Goal: Information Seeking & Learning: Learn about a topic

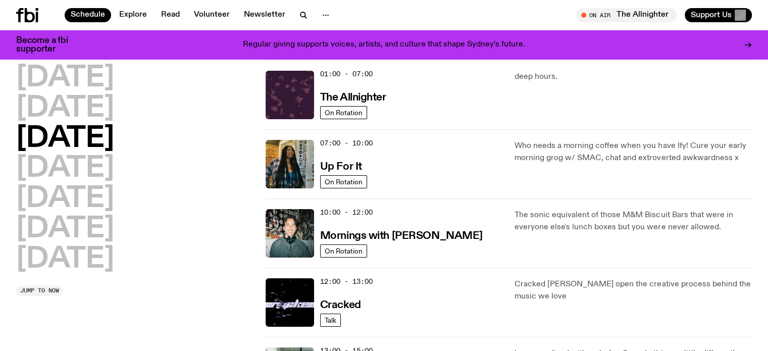
scroll to position [50, 0]
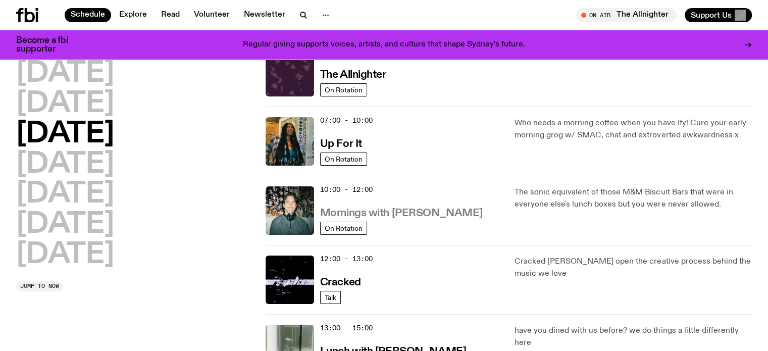
click at [338, 208] on h3 "Mornings with [PERSON_NAME]" at bounding box center [401, 213] width 163 height 11
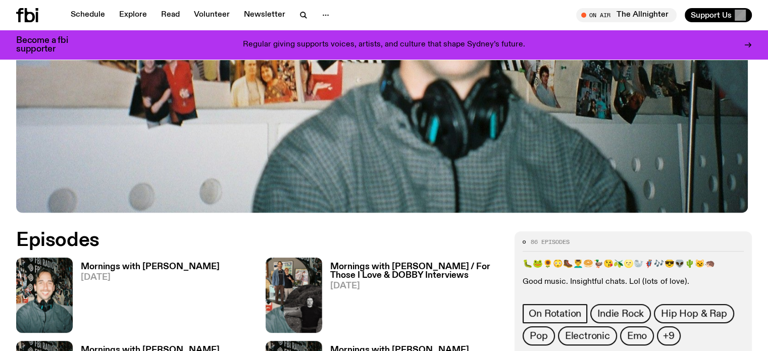
scroll to position [401, 0]
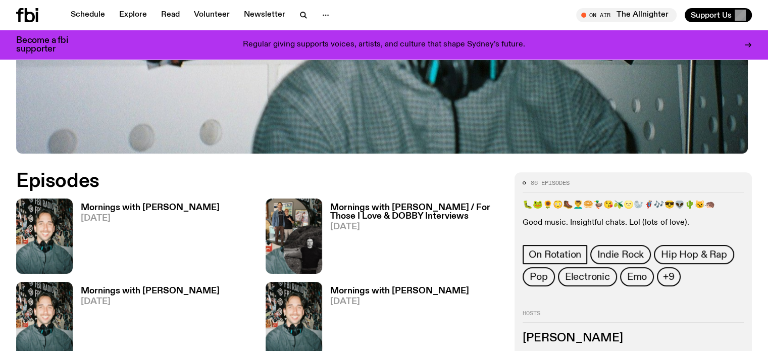
click at [100, 209] on h3 "Mornings with [PERSON_NAME]" at bounding box center [150, 207] width 139 height 9
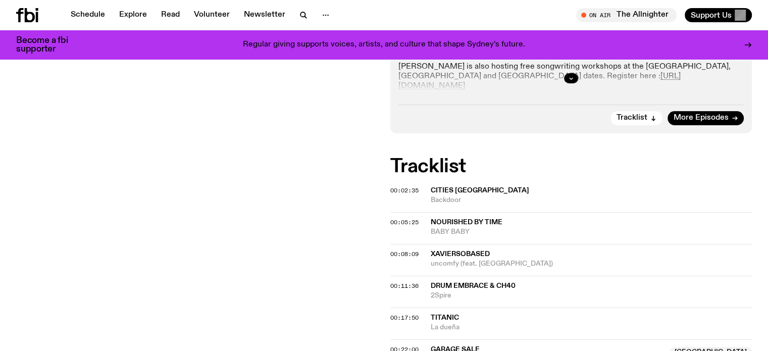
scroll to position [294, 0]
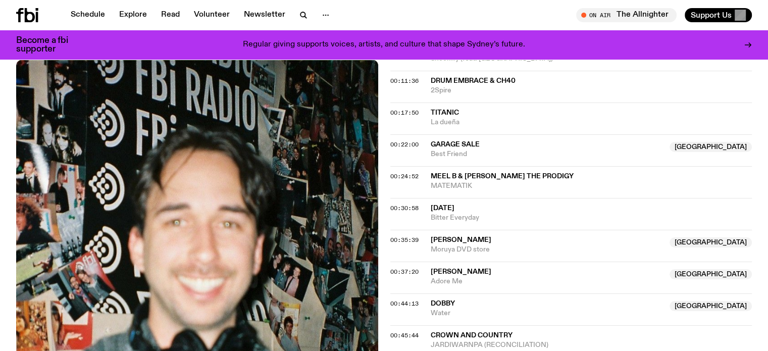
scroll to position [597, 0]
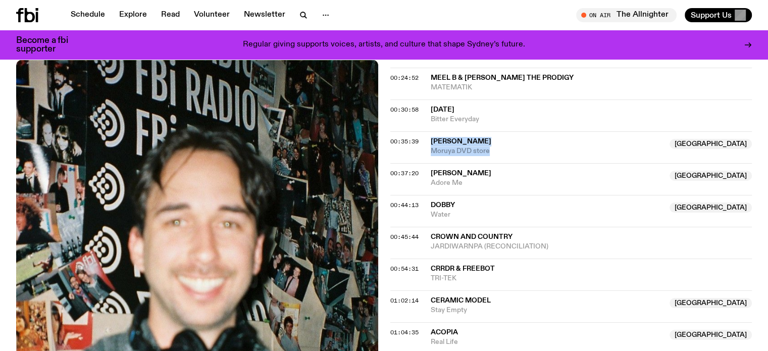
drag, startPoint x: 425, startPoint y: 139, endPoint x: 512, endPoint y: 146, distance: 88.1
click at [512, 163] on div "00:35:39 Annabelle Scobie NSW Moruya DVD store NSW" at bounding box center [571, 179] width 362 height 32
copy div "Annabelle Scobie NSW Moruya DVD store"
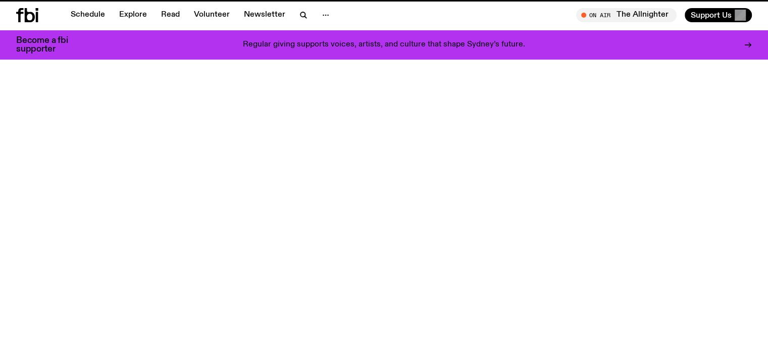
scroll to position [401, 0]
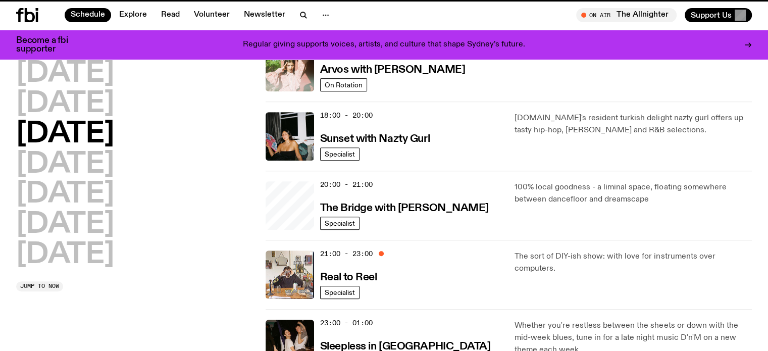
scroll to position [50, 0]
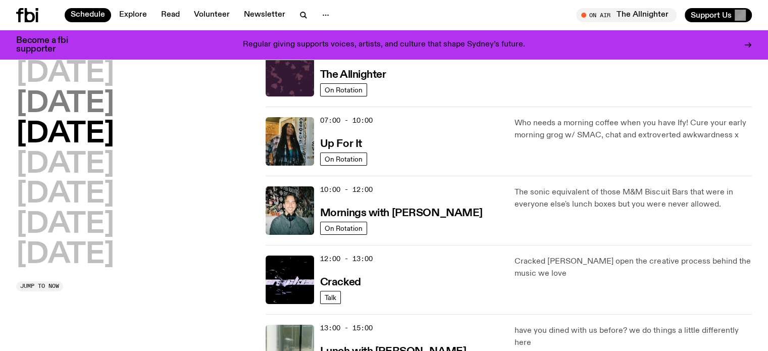
click at [107, 104] on h2 "Tuesday" at bounding box center [65, 104] width 98 height 28
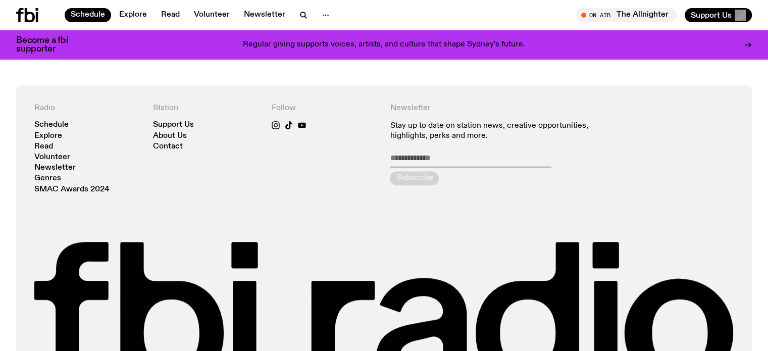
scroll to position [634, 0]
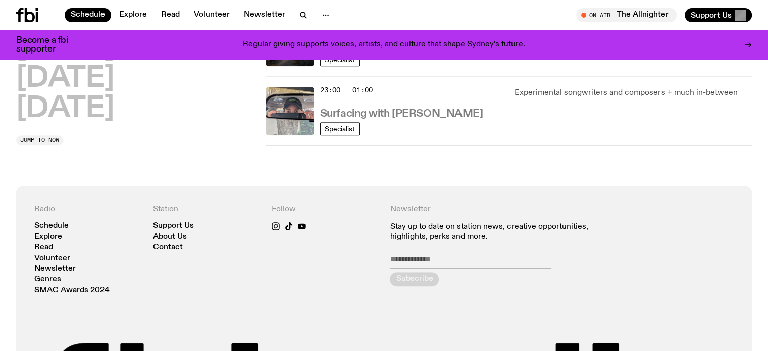
click at [375, 111] on h3 "Surfacing with Luke M de Zilva" at bounding box center [401, 114] width 163 height 11
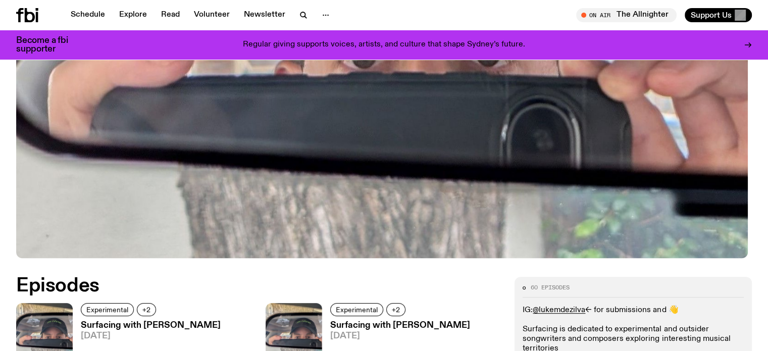
scroll to position [448, 0]
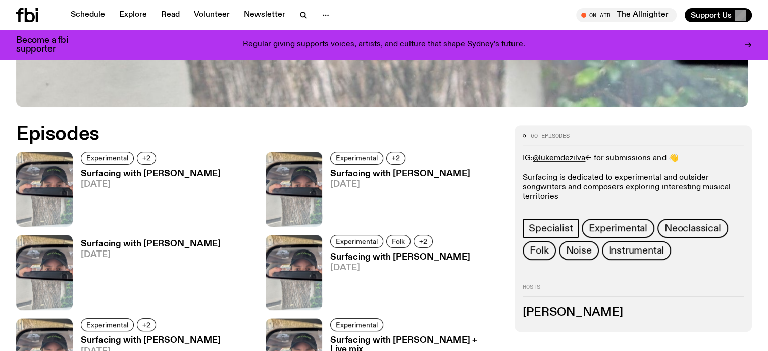
click at [149, 166] on div "Experimental +2 Surfacing with Luke M de Zilva 19.08.25" at bounding box center [147, 188] width 148 height 75
click at [158, 171] on h3 "Surfacing with Luke M de Zilva" at bounding box center [151, 174] width 140 height 9
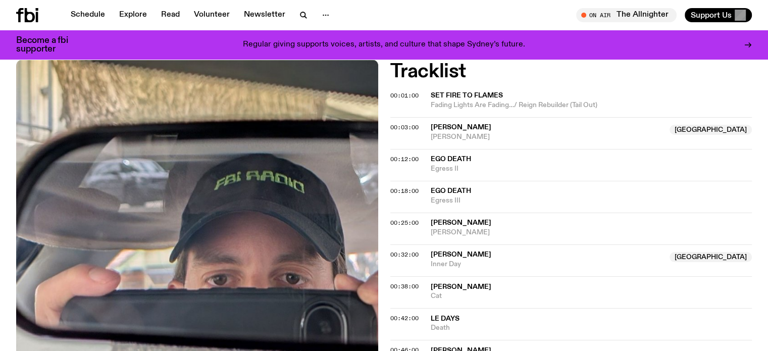
scroll to position [447, 0]
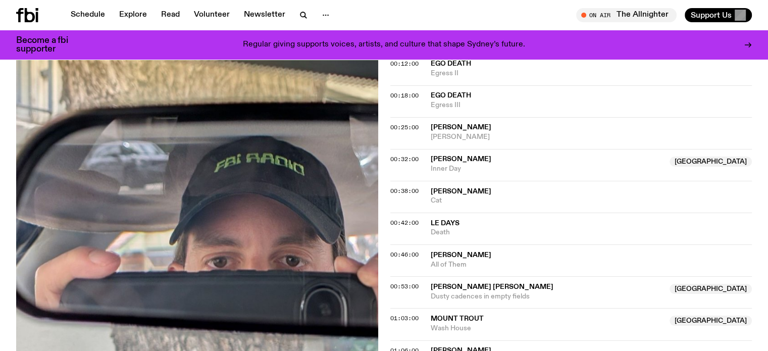
drag, startPoint x: 0, startPoint y: 143, endPoint x: 145, endPoint y: 186, distance: 151.6
click at [0, 143] on div "Aired on 19.08.25 , 6:30pm Specialist Experimental Instrumental Neoclassical IG…" at bounding box center [384, 160] width 768 height 825
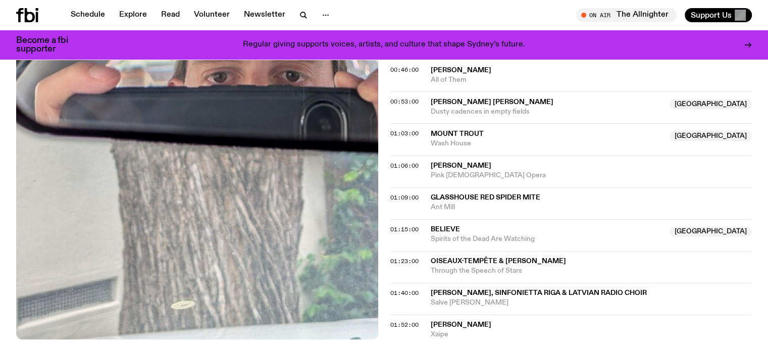
scroll to position [649, 0]
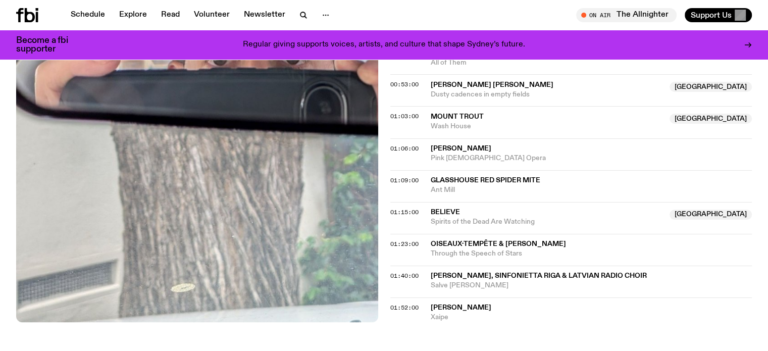
drag, startPoint x: 432, startPoint y: 259, endPoint x: 476, endPoint y: 279, distance: 48.6
click at [476, 297] on div "01:40:00 Arvo Pärt, Sinfonietta Riga & Latvian Radio Choir Salve Regina" at bounding box center [571, 309] width 362 height 25
copy div "Arvo Pärt, Sinfonietta Riga & Latvian Radio Choir Salve Regina"
drag, startPoint x: 427, startPoint y: 231, endPoint x: 523, endPoint y: 238, distance: 96.1
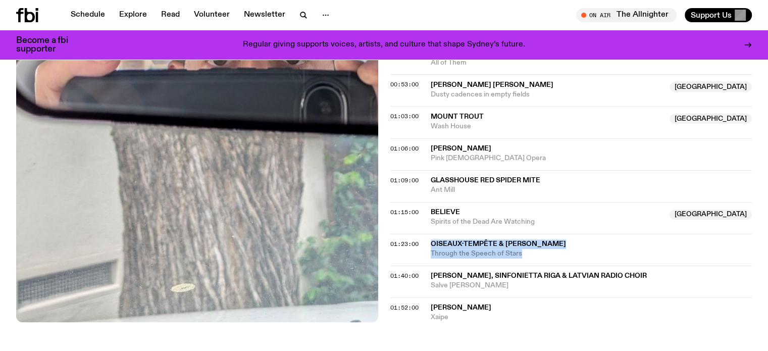
click at [523, 266] on div "01:23:00 Oiseaux-Tempête & G. W. Sok Through the Speech of Stars" at bounding box center [571, 282] width 362 height 32
copy div "Oiseaux-Tempête & G. W. Sok Through the Speech of Stars"
drag, startPoint x: 0, startPoint y: 274, endPoint x: 41, endPoint y: 278, distance: 41.1
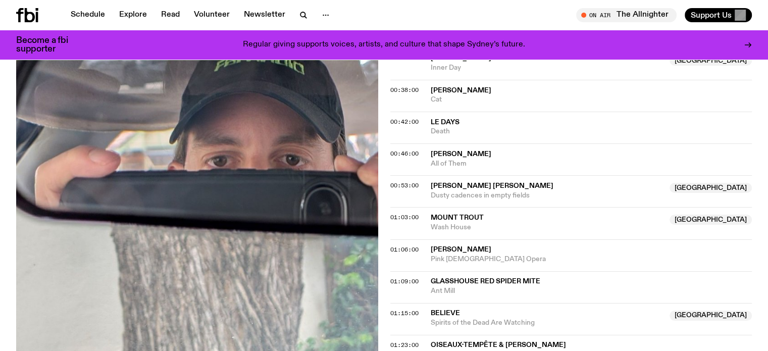
scroll to position [498, 0]
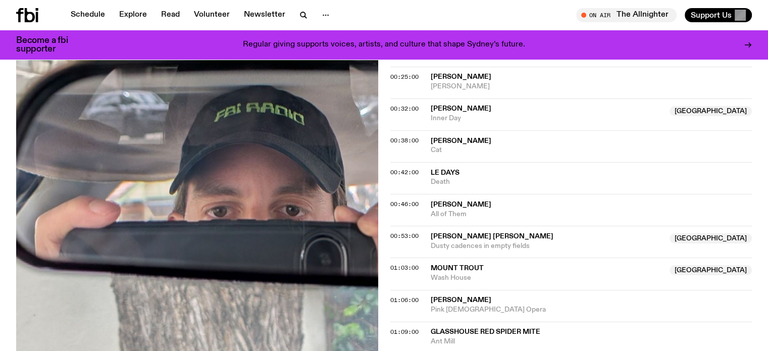
drag, startPoint x: 0, startPoint y: 163, endPoint x: 48, endPoint y: 186, distance: 53.7
click at [0, 163] on div "Aired on 19.08.25 , 6:30pm Specialist Experimental Instrumental Neoclassical IG…" at bounding box center [384, 109] width 768 height 825
drag, startPoint x: 426, startPoint y: 188, endPoint x: 473, endPoint y: 204, distance: 49.6
click at [473, 226] on div "00:46:00 Norman Westberg All of Them" at bounding box center [571, 242] width 362 height 32
copy div "Norman Westberg All of Them"
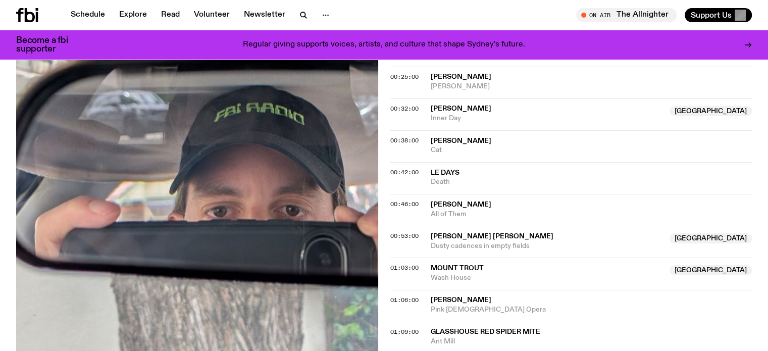
click at [0, 156] on div "Aired on 19.08.25 , 6:30pm Specialist Experimental Instrumental Neoclassical IG…" at bounding box center [384, 109] width 768 height 825
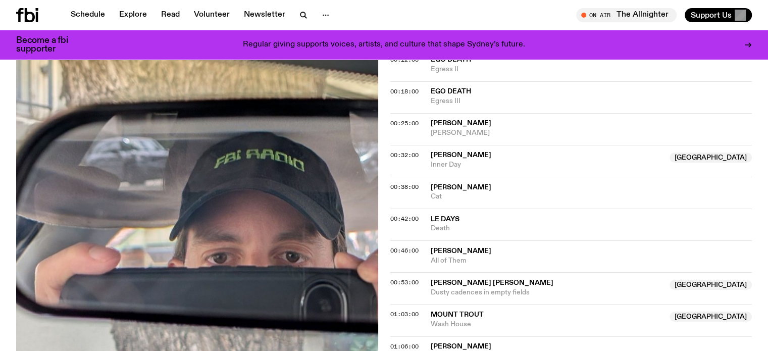
scroll to position [397, 0]
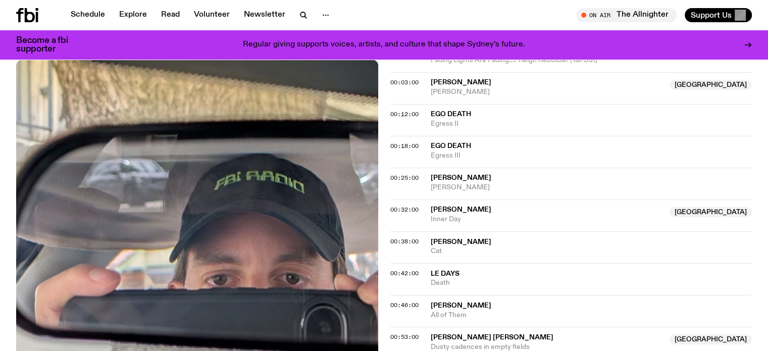
drag, startPoint x: 427, startPoint y: 168, endPoint x: 502, endPoint y: 179, distance: 76.0
click at [502, 199] on div "00:25:00 Mason Lindahl Joshua Underwater" at bounding box center [571, 215] width 362 height 32
copy div "Mason Lindahl Joshua Underwater"
drag, startPoint x: 0, startPoint y: 129, endPoint x: 27, endPoint y: 128, distance: 27.3
click at [0, 129] on div "Aired on 19.08.25 , 6:30pm Specialist Experimental Instrumental Neoclassical IG…" at bounding box center [384, 210] width 768 height 825
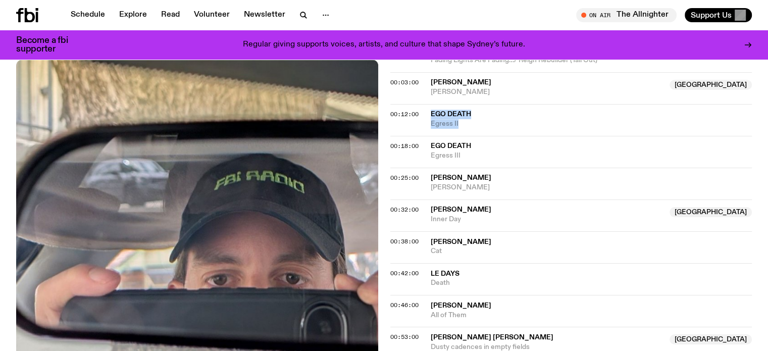
drag, startPoint x: 428, startPoint y: 98, endPoint x: 476, endPoint y: 114, distance: 50.0
click at [476, 136] on div "00:12:00 Ego Death Egress II" at bounding box center [571, 152] width 362 height 32
copy div "Ego Death Egress II"
click at [434, 111] on span "Ego Death" at bounding box center [451, 114] width 40 height 7
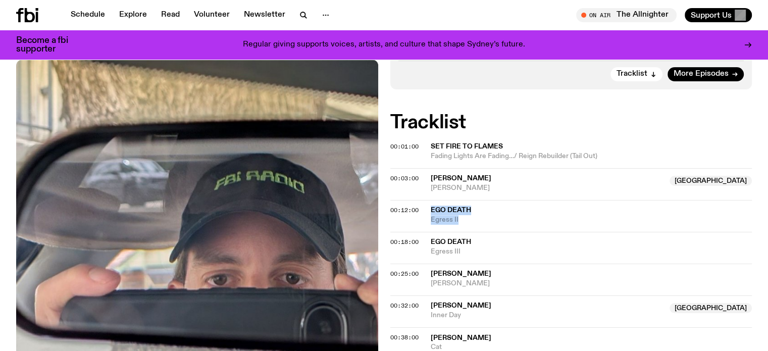
scroll to position [296, 0]
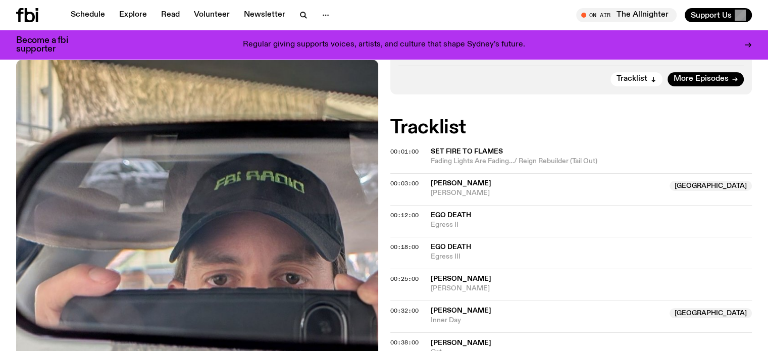
click at [0, 82] on div "Aired on 19.08.25 , 6:30pm Specialist Experimental Instrumental Neoclassical IG…" at bounding box center [384, 311] width 768 height 825
drag, startPoint x: 430, startPoint y: 174, endPoint x: 468, endPoint y: 182, distance: 39.2
click at [468, 182] on div "Maryam Rahmani Australia Khayyam" at bounding box center [547, 188] width 233 height 19
copy div "Maryam Rahmani Australia Khayyam"
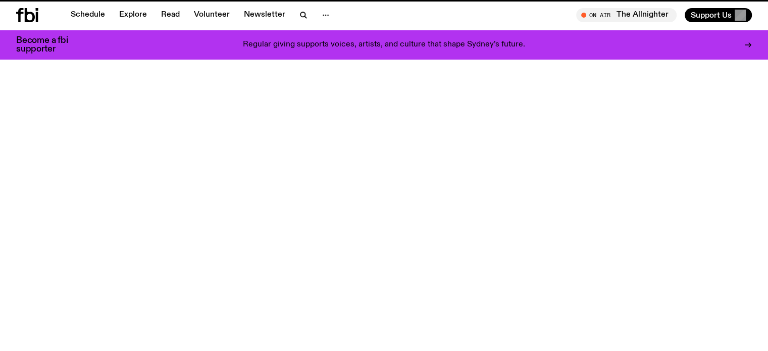
scroll to position [448, 0]
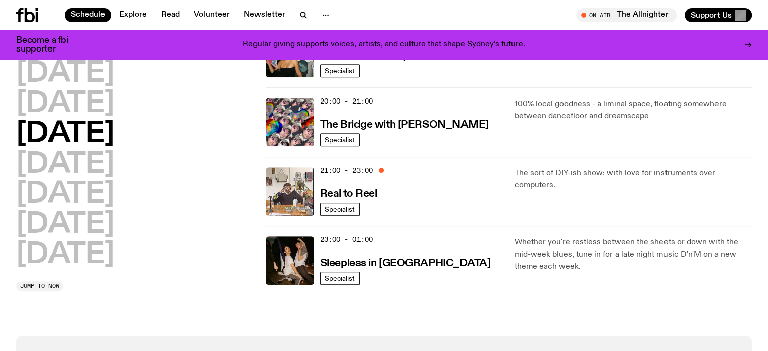
scroll to position [483, 0]
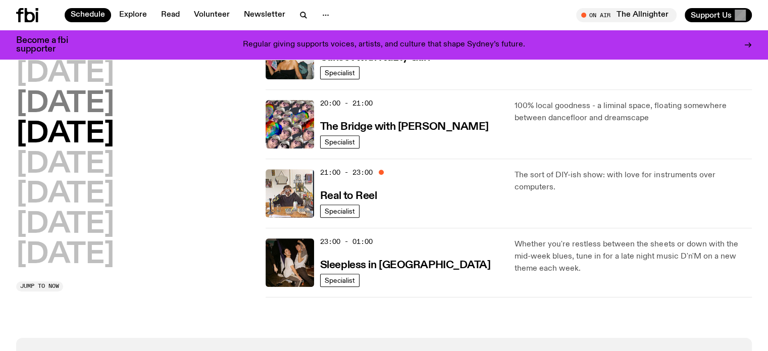
click at [91, 99] on h2 "Tuesday" at bounding box center [65, 104] width 98 height 28
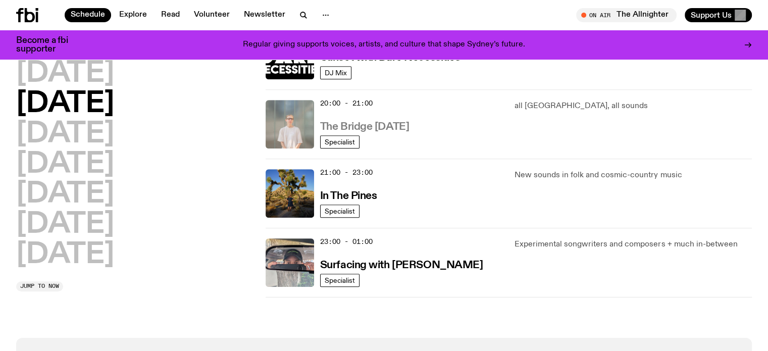
drag, startPoint x: 363, startPoint y: 195, endPoint x: 356, endPoint y: 123, distance: 73.0
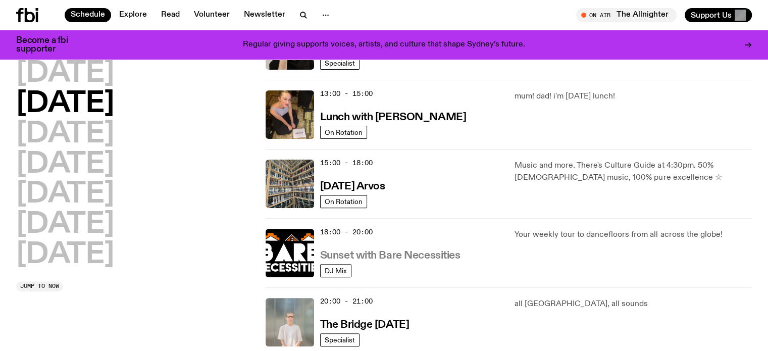
scroll to position [230, 0]
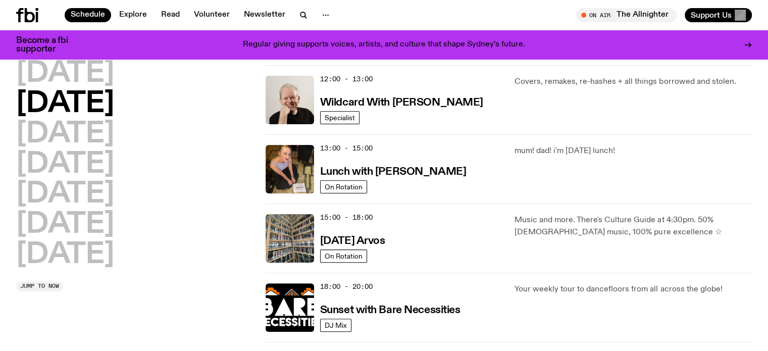
drag, startPoint x: 201, startPoint y: 274, endPoint x: 235, endPoint y: 215, distance: 67.6
click at [201, 274] on div "Monday Tuesday Wednesday Thursday Friday Saturday Sunday Jump to now" at bounding box center [134, 176] width 237 height 232
click at [61, 102] on h2 "Tuesday" at bounding box center [65, 104] width 98 height 28
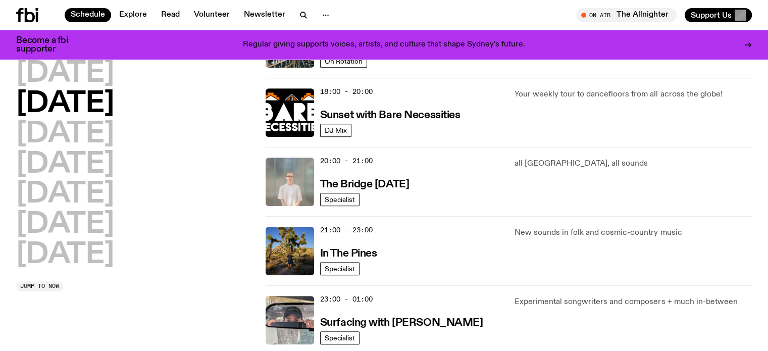
scroll to position [483, 0]
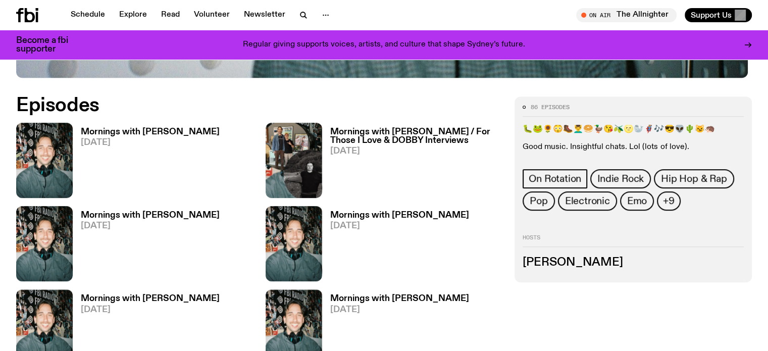
scroll to position [497, 0]
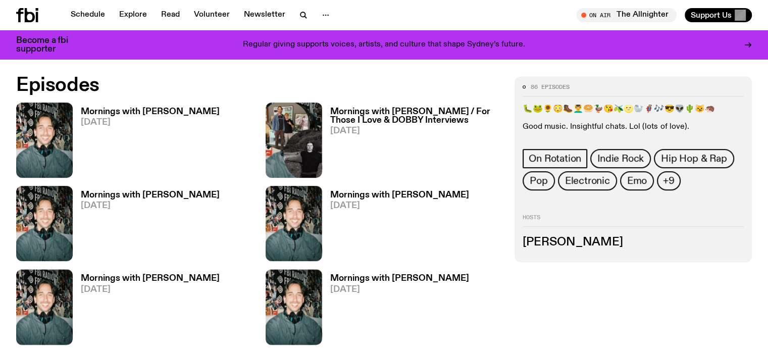
click at [101, 116] on h3 "Mornings with [PERSON_NAME]" at bounding box center [150, 112] width 139 height 9
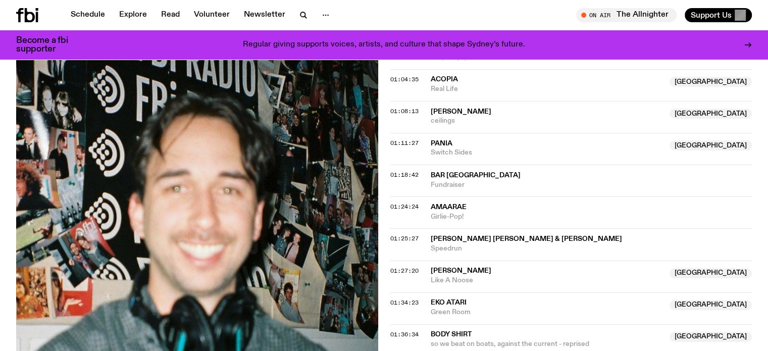
scroll to position [903, 0]
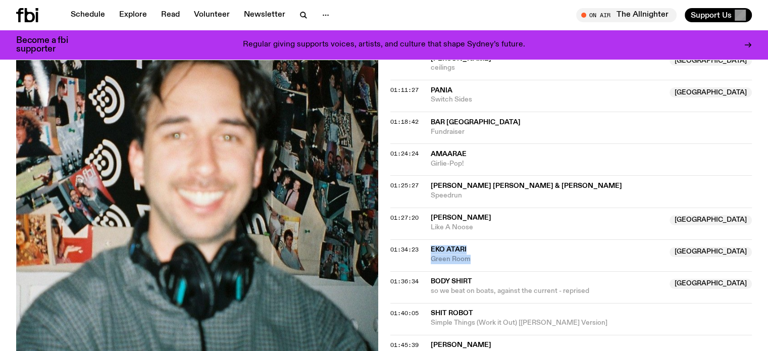
drag, startPoint x: 430, startPoint y: 241, endPoint x: 479, endPoint y: 258, distance: 51.2
click at [479, 271] on div "01:34:23 EKO ATARI NSW Green Room NSW" at bounding box center [571, 287] width 362 height 32
copy div "EKO ATARI NSW Green Room"
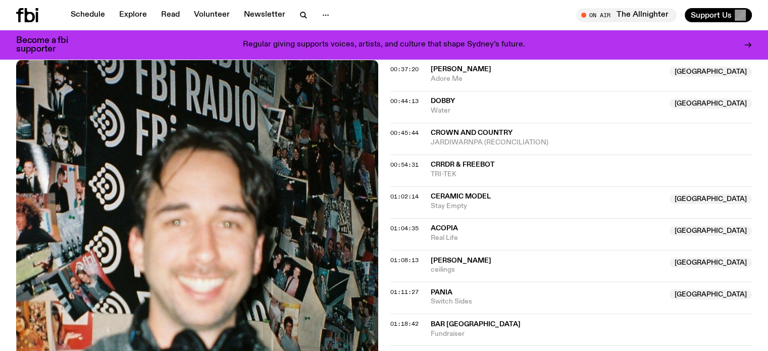
scroll to position [651, 0]
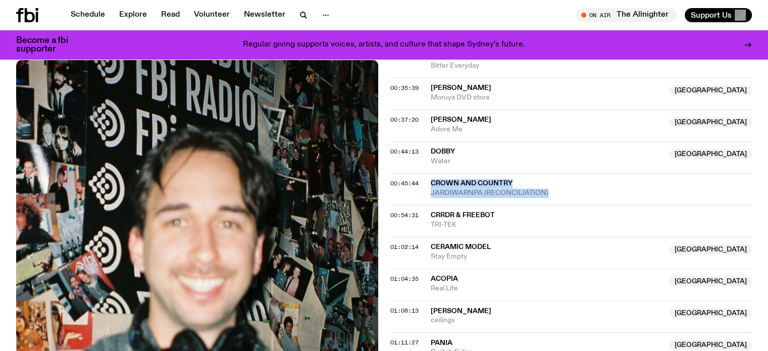
drag, startPoint x: 430, startPoint y: 176, endPoint x: 555, endPoint y: 190, distance: 125.9
click at [555, 205] on div "00:45:44 Crown and Country JARDIWARNPA (RECONCILIATION)" at bounding box center [571, 221] width 362 height 32
copy div "Crown and Country JARDIWARNPA (RECONCILIATION)"
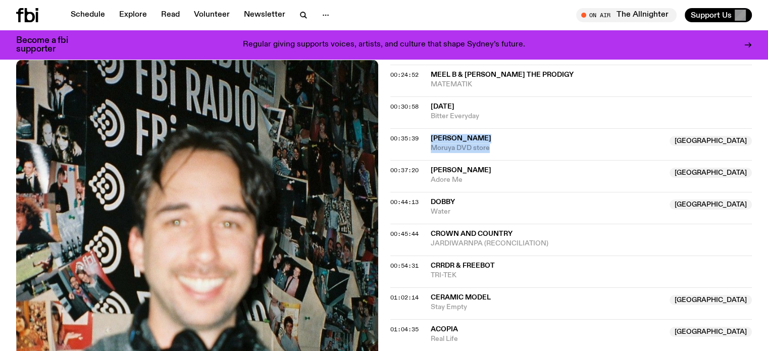
drag, startPoint x: 429, startPoint y: 138, endPoint x: 492, endPoint y: 153, distance: 64.3
click at [492, 160] on div "00:35:39 [PERSON_NAME] [GEOGRAPHIC_DATA] Moruya DVD store [GEOGRAPHIC_DATA]" at bounding box center [571, 176] width 362 height 32
copy div "[PERSON_NAME] NSW Moruya DVD store"
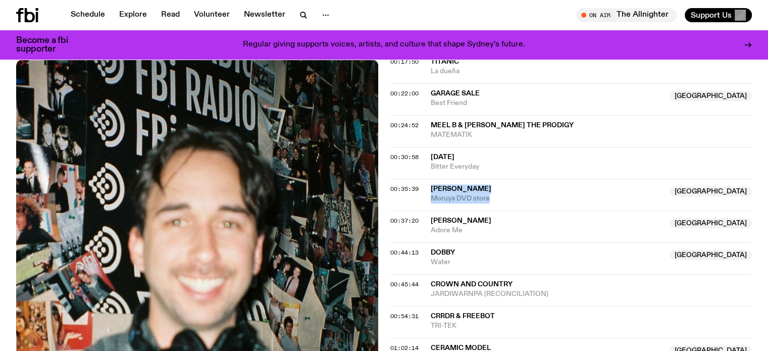
click at [194, 166] on img at bounding box center [197, 301] width 362 height 482
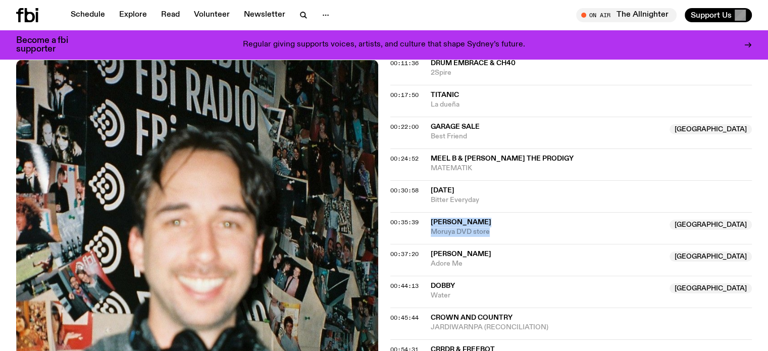
scroll to position [499, 0]
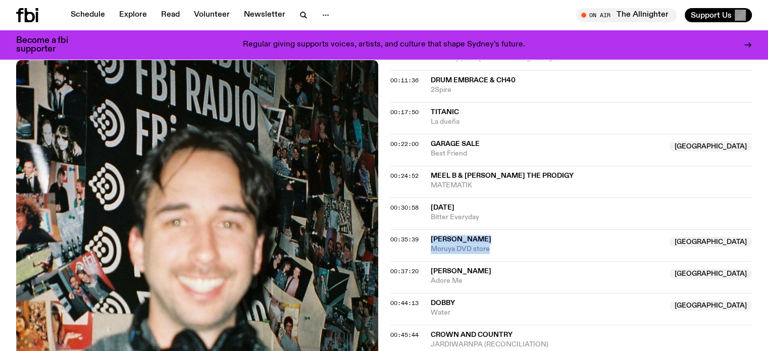
drag, startPoint x: 64, startPoint y: 137, endPoint x: 153, endPoint y: 144, distance: 89.6
click at [64, 137] on img at bounding box center [197, 301] width 362 height 482
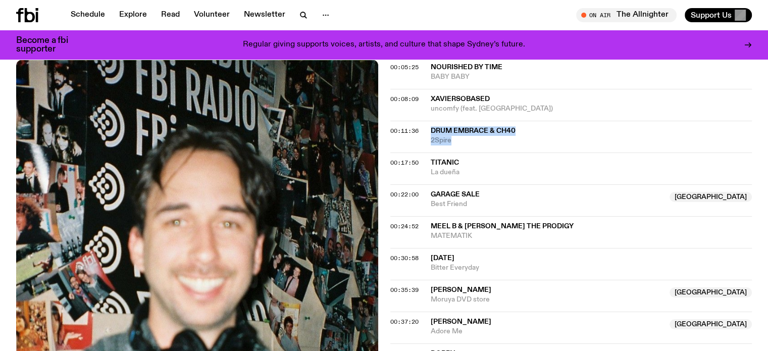
drag, startPoint x: 429, startPoint y: 126, endPoint x: 463, endPoint y: 141, distance: 37.5
click at [463, 152] on div "00:11:36 Drum Embrace & ch40 2Spire" at bounding box center [571, 168] width 362 height 32
copy div "Drum Embrace & ch40 2Spire"
click at [141, 91] on img at bounding box center [197, 301] width 362 height 482
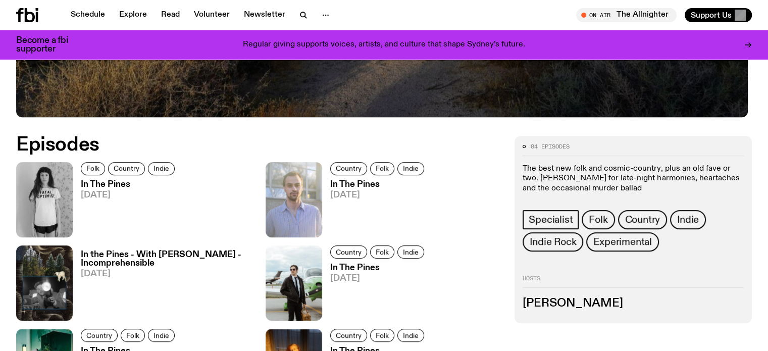
scroll to position [448, 0]
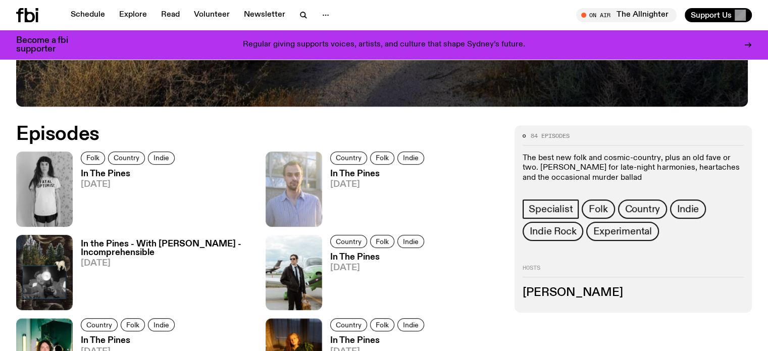
click at [103, 171] on h3 "In The Pines" at bounding box center [129, 174] width 97 height 9
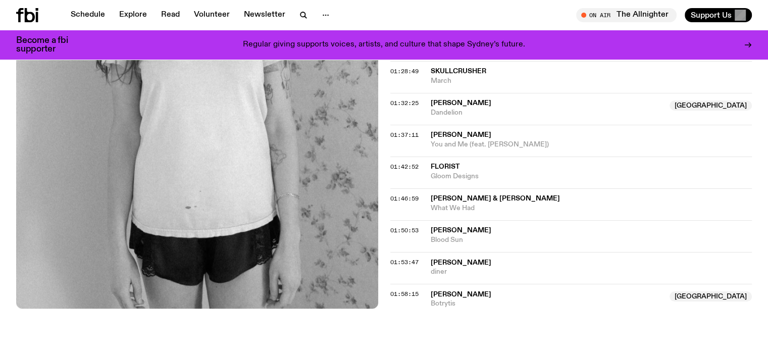
scroll to position [1055, 0]
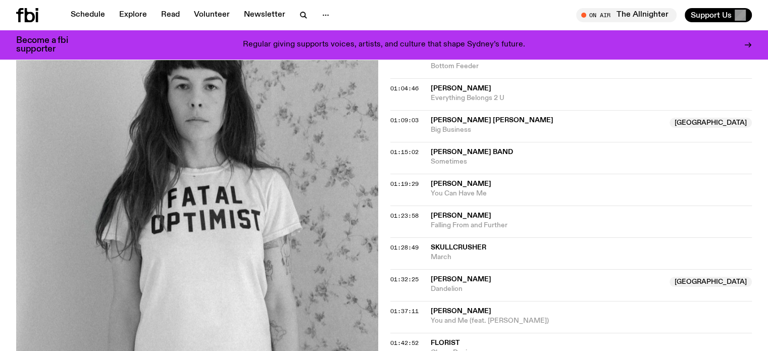
scroll to position [803, 0]
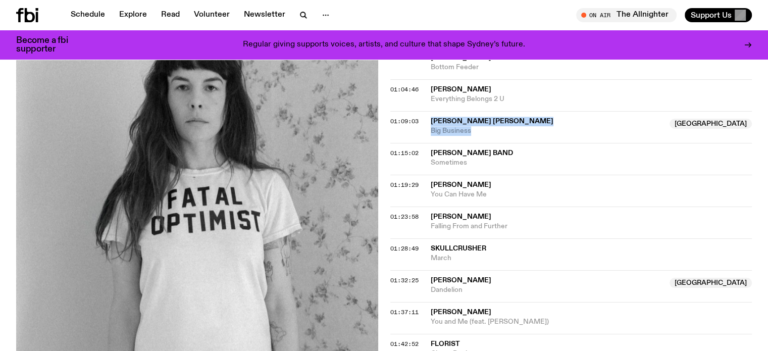
drag, startPoint x: 429, startPoint y: 115, endPoint x: 475, endPoint y: 134, distance: 49.8
click at [475, 143] on div "01:09:03 Sarah Mary Chadwick Australia Big Business Australia" at bounding box center [571, 159] width 362 height 32
copy div "Sarah Mary Chadwick Australia Big Business"
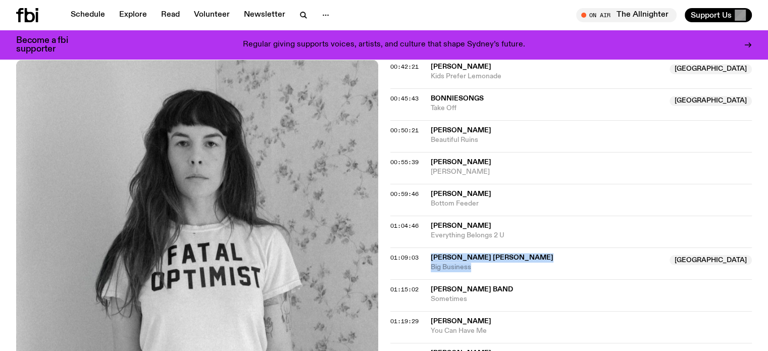
scroll to position [601, 0]
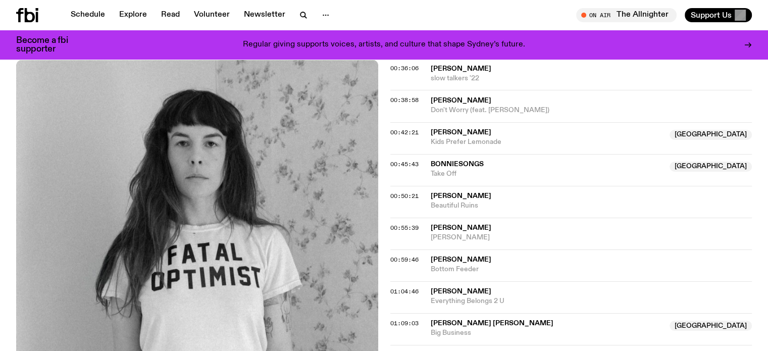
drag, startPoint x: 0, startPoint y: 255, endPoint x: 248, endPoint y: 277, distance: 249.3
click at [0, 255] on div "Aired on [DATE] 4:30pm Specialist Folk Country Indie The best new folk and cosm…" at bounding box center [384, 165] width 768 height 1142
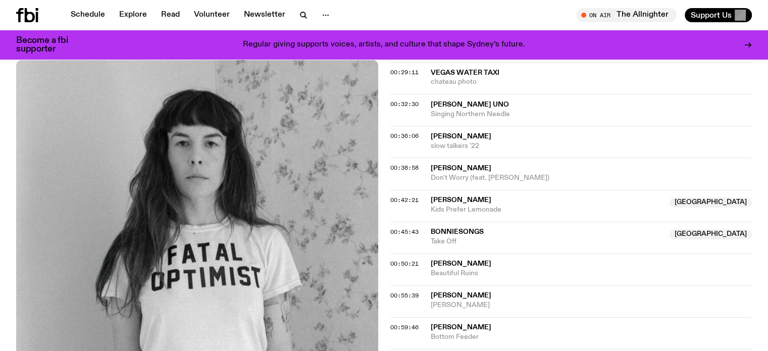
scroll to position [550, 0]
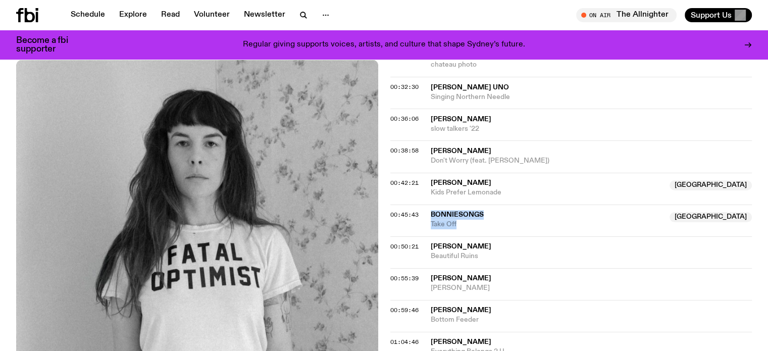
drag, startPoint x: 426, startPoint y: 211, endPoint x: 476, endPoint y: 222, distance: 51.1
click at [476, 236] on div "00:45:43 Bonniesongs NSW Take Off [GEOGRAPHIC_DATA]" at bounding box center [571, 252] width 362 height 32
copy div "Bonniesongs NSW Take Off"
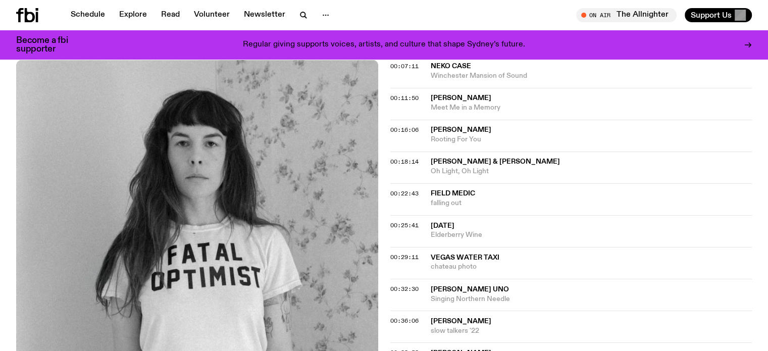
scroll to position [146, 0]
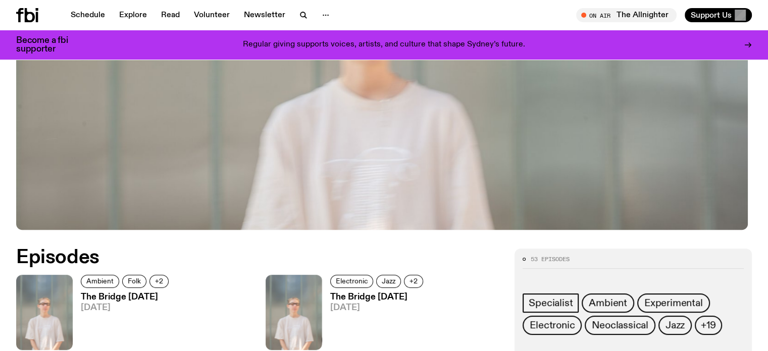
scroll to position [397, 0]
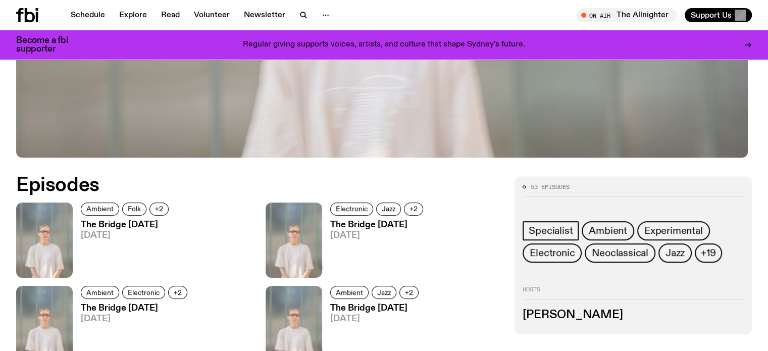
click at [111, 222] on h3 "The Bridge [DATE]" at bounding box center [126, 225] width 91 height 9
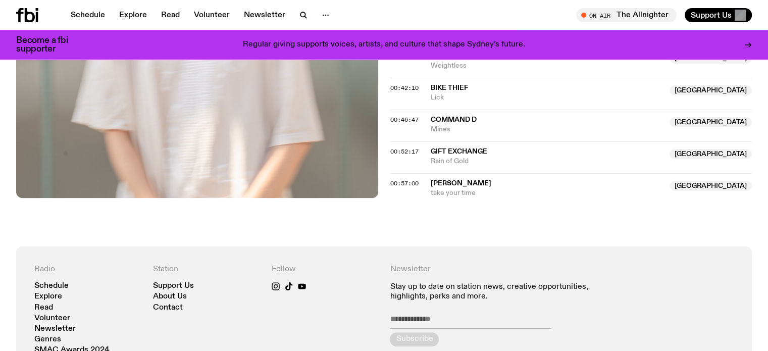
scroll to position [497, 0]
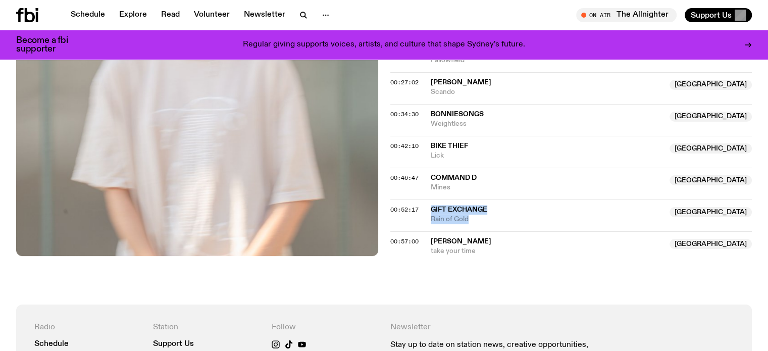
drag, startPoint x: 431, startPoint y: 206, endPoint x: 484, endPoint y: 218, distance: 53.8
click at [484, 218] on div "Gift Exchange NSW Rain of Gold" at bounding box center [547, 214] width 233 height 19
copy div "Gift Exchange NSW Rain of Gold"
drag, startPoint x: 426, startPoint y: 234, endPoint x: 478, endPoint y: 252, distance: 55.1
click at [478, 252] on div "00:57:00 Laura Altman NSW take your time NSW" at bounding box center [571, 243] width 362 height 25
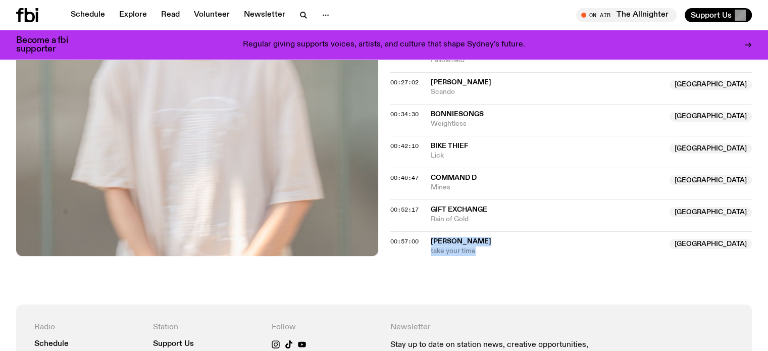
copy div "Laura Altman NSW take your time"
click at [452, 250] on span "take your time" at bounding box center [547, 251] width 233 height 10
drag, startPoint x: 167, startPoint y: 281, endPoint x: 219, endPoint y: 266, distance: 53.7
click at [167, 281] on div "Aired on 19.08.25 , 3:30pm Specialist Ambient Folk Jazz IDM Support the artists…" at bounding box center [384, 1] width 768 height 607
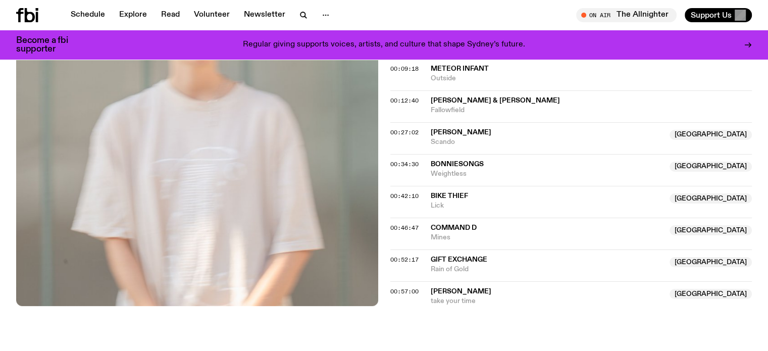
scroll to position [447, 0]
drag, startPoint x: 428, startPoint y: 261, endPoint x: 486, endPoint y: 277, distance: 60.6
click at [486, 282] on div "00:52:17 Gift Exchange NSW Rain of Gold NSW" at bounding box center [571, 294] width 362 height 25
copy div "Gift Exchange NSW Rain of Gold"
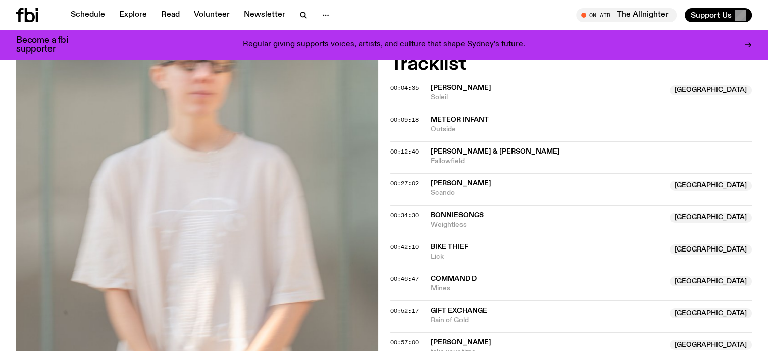
click at [0, 189] on div "Aired on 19.08.25 , 3:30pm Specialist Ambient Folk Jazz IDM Support the artists…" at bounding box center [384, 102] width 768 height 607
drag, startPoint x: 426, startPoint y: 212, endPoint x: 480, endPoint y: 224, distance: 55.4
click at [480, 237] on div "00:34:30 Bonniesongs NSW Weightless NSW" at bounding box center [571, 253] width 362 height 32
copy div "Bonniesongs NSW Weightless"
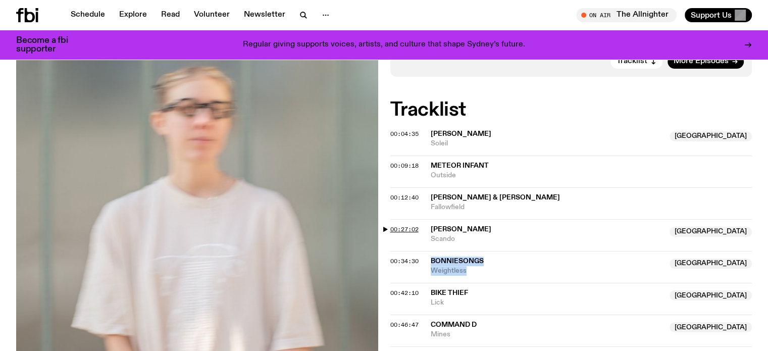
scroll to position [295, 0]
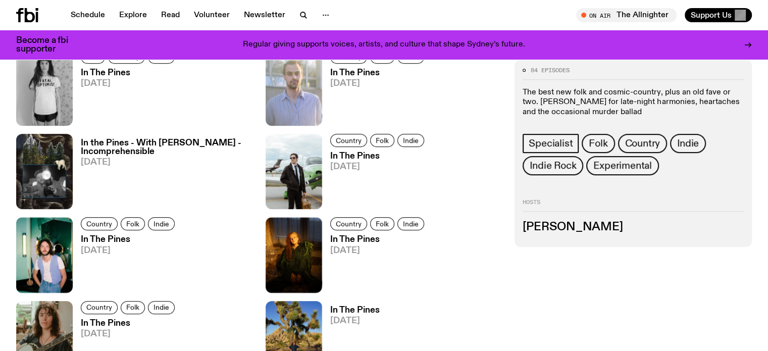
scroll to position [398, 0]
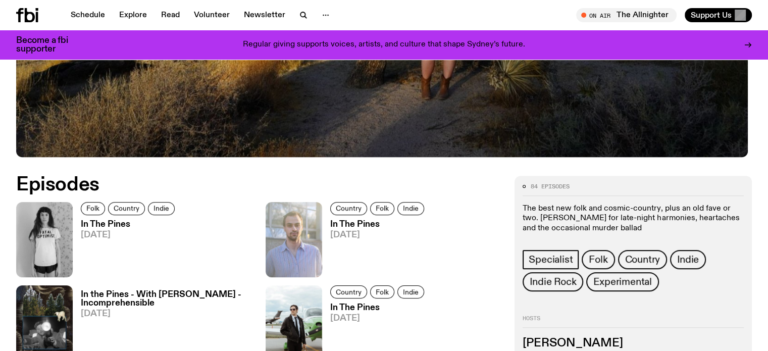
click at [107, 220] on h3 "In The Pines" at bounding box center [129, 224] width 97 height 9
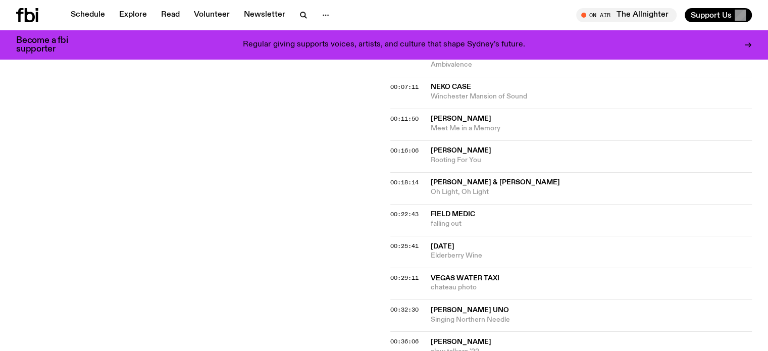
scroll to position [310, 0]
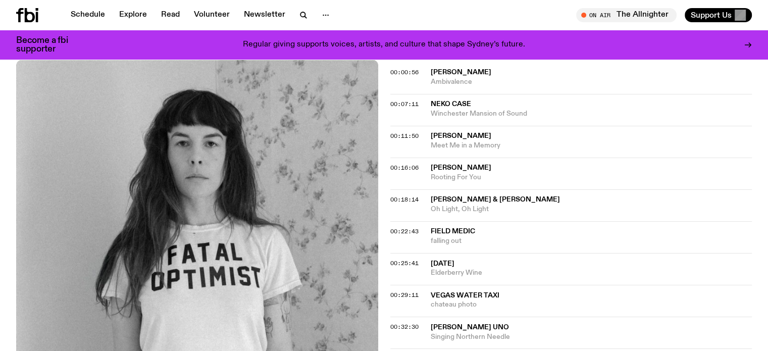
drag, startPoint x: 0, startPoint y: 90, endPoint x: 69, endPoint y: 128, distance: 78.4
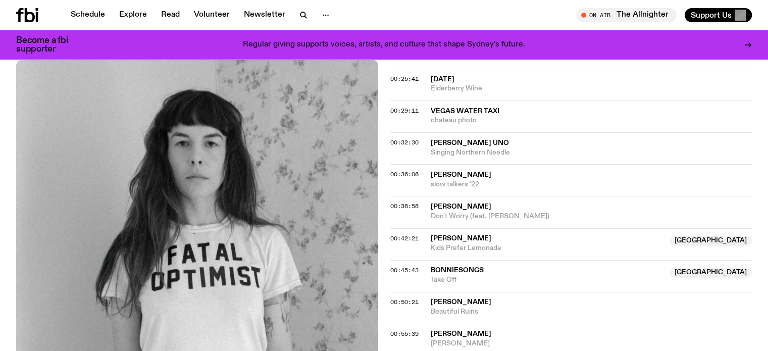
scroll to position [512, 0]
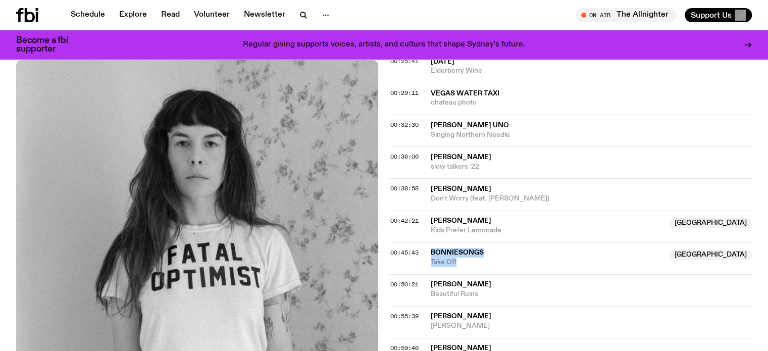
drag, startPoint x: 425, startPoint y: 248, endPoint x: 475, endPoint y: 261, distance: 51.2
click at [475, 274] on div "00:45:43 Bonniesongs NSW Take Off [GEOGRAPHIC_DATA]" at bounding box center [571, 290] width 362 height 32
copy div "Bonniesongs NSW Take Off"
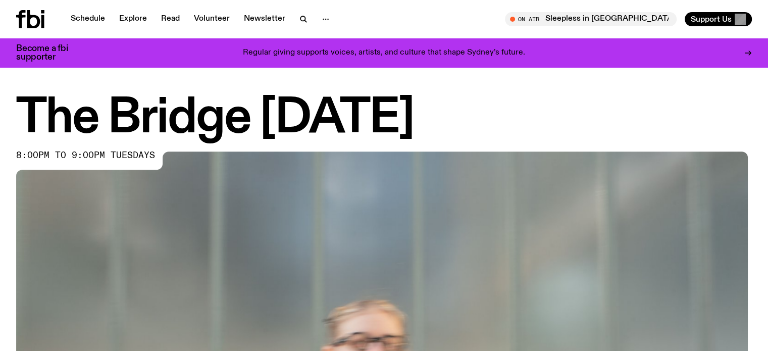
click at [0, 261] on div "The Bridge Tuesday 8:00pm to 9:00pm tuesdays" at bounding box center [384, 330] width 768 height 469
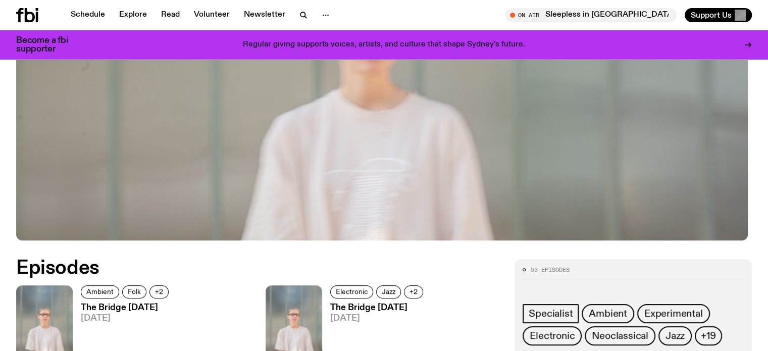
scroll to position [398, 0]
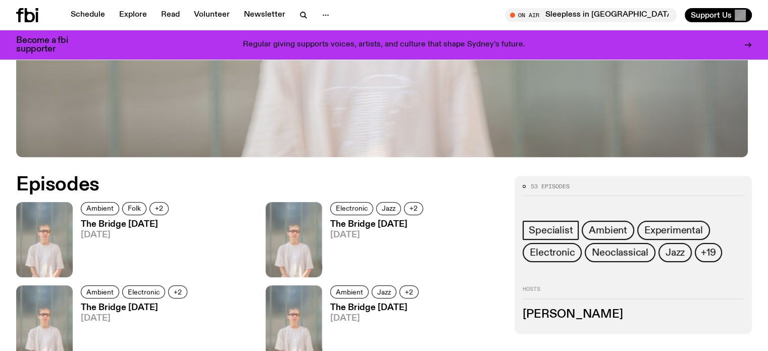
click at [103, 225] on h3 "The Bridge Tuesday" at bounding box center [126, 224] width 91 height 9
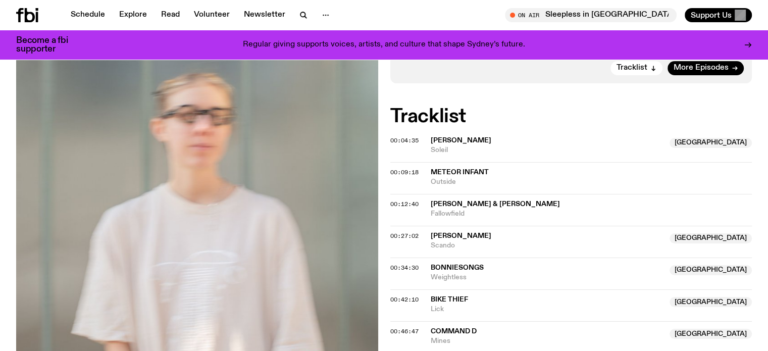
scroll to position [347, 0]
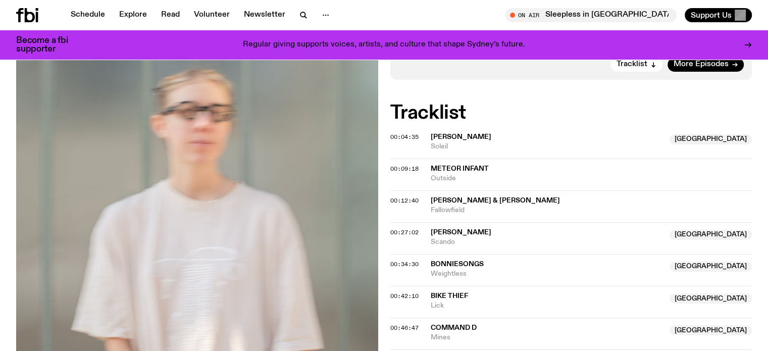
click at [0, 114] on div "Aired on 19.08.25 , 3:30pm Specialist Ambient Folk Jazz IDM Support the artists…" at bounding box center [384, 151] width 768 height 607
drag, startPoint x: 428, startPoint y: 195, endPoint x: 479, endPoint y: 207, distance: 51.9
click at [479, 222] on div "00:12:40 David Grubbs & Liam Keenan Fallowfield" at bounding box center [571, 238] width 362 height 32
copy div "David Grubbs & Liam Keenan Fallowfield"
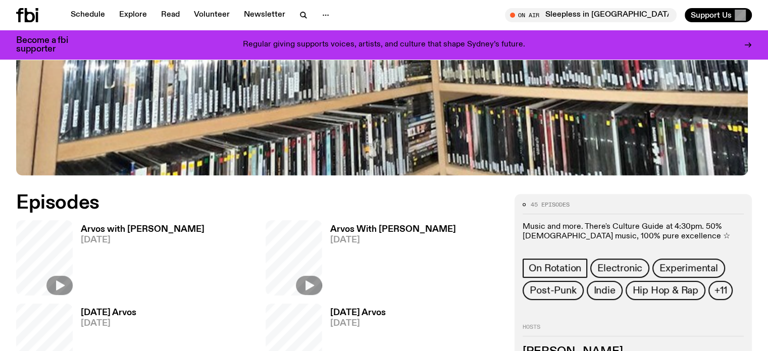
scroll to position [397, 0]
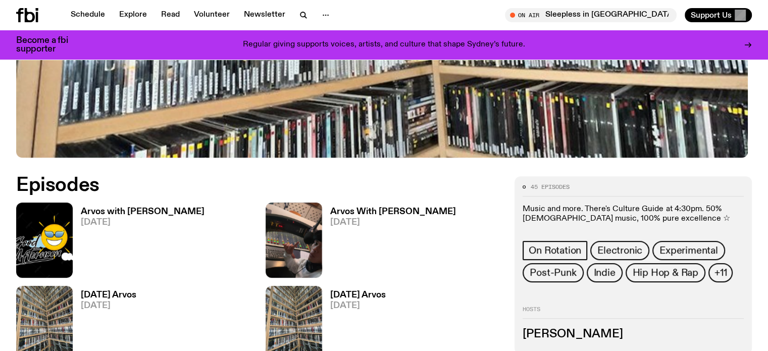
click at [103, 207] on h3 "Arvos with [PERSON_NAME]" at bounding box center [143, 211] width 124 height 9
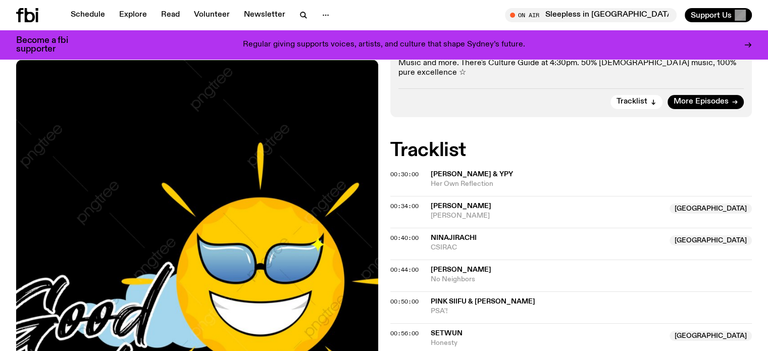
scroll to position [248, 0]
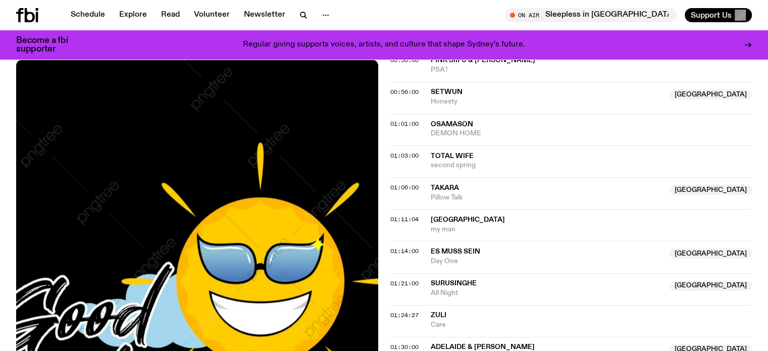
scroll to position [500, 0]
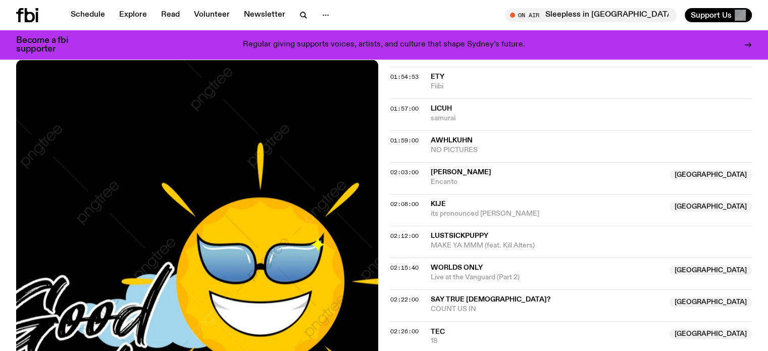
scroll to position [1005, 0]
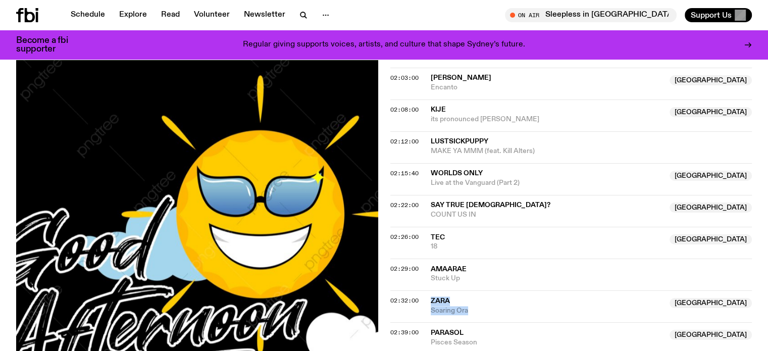
drag, startPoint x: 427, startPoint y: 296, endPoint x: 481, endPoint y: 305, distance: 54.8
click at [481, 322] on div "02:32:00 Zara [GEOGRAPHIC_DATA] [GEOGRAPHIC_DATA] [GEOGRAPHIC_DATA]" at bounding box center [571, 338] width 362 height 32
copy div "Zara [GEOGRAPHIC_DATA] Soaring Ora"
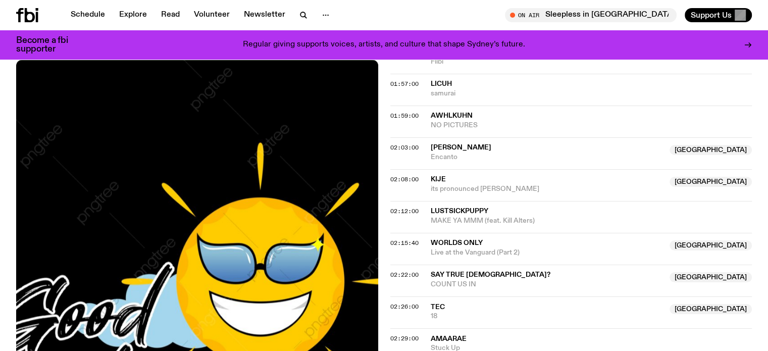
scroll to position [904, 0]
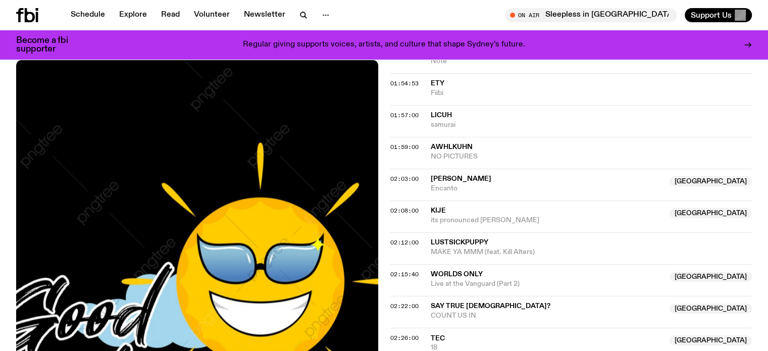
click at [141, 246] on img at bounding box center [197, 301] width 362 height 482
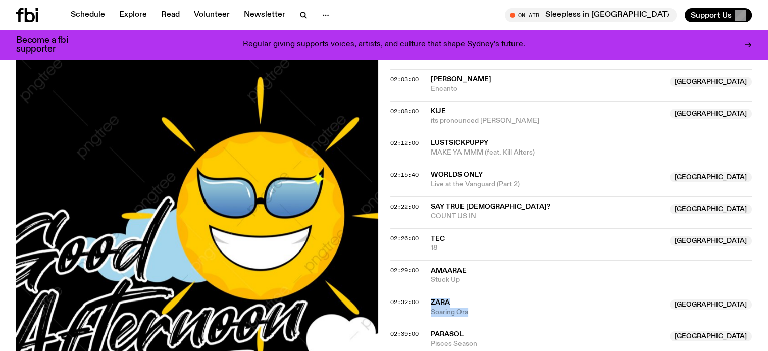
scroll to position [1005, 0]
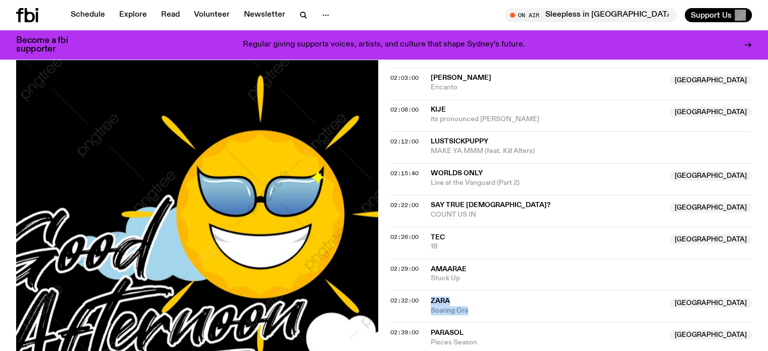
click at [162, 150] on img at bounding box center [197, 233] width 362 height 482
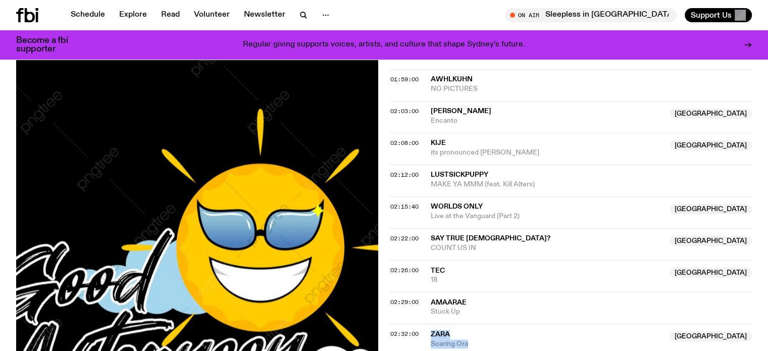
scroll to position [955, 0]
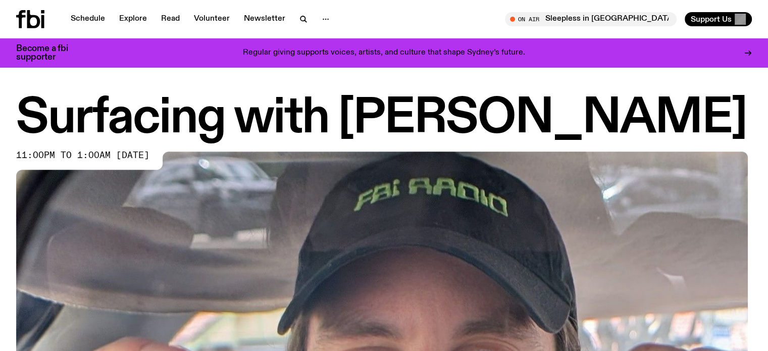
drag, startPoint x: 0, startPoint y: 203, endPoint x: 34, endPoint y: 212, distance: 35.4
click at [0, 203] on div "Surfacing with Luke M de Zilva 11:00pm to 1:00am tuesday" at bounding box center [384, 330] width 768 height 469
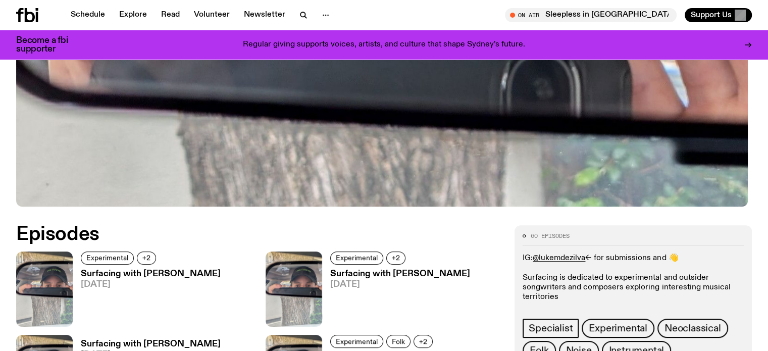
scroll to position [500, 0]
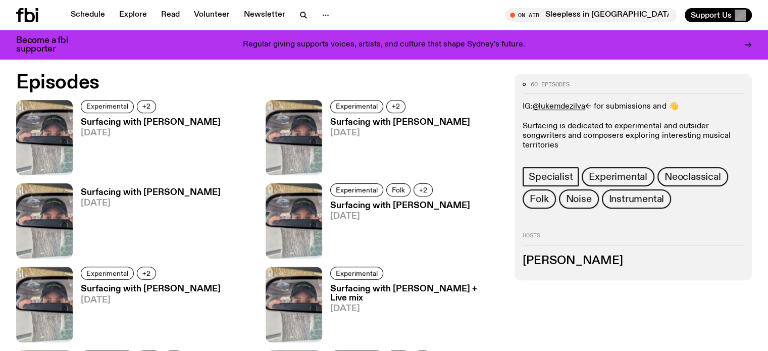
drag, startPoint x: 305, startPoint y: 123, endPoint x: 299, endPoint y: 119, distance: 7.3
click at [330, 119] on h3 "Surfacing with Luke M de Zilva" at bounding box center [400, 122] width 140 height 9
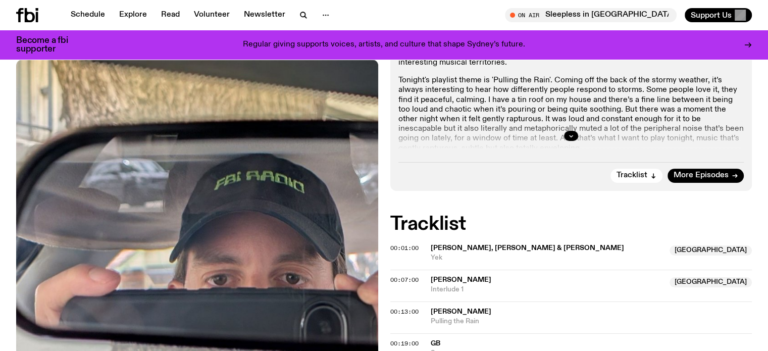
scroll to position [297, 0]
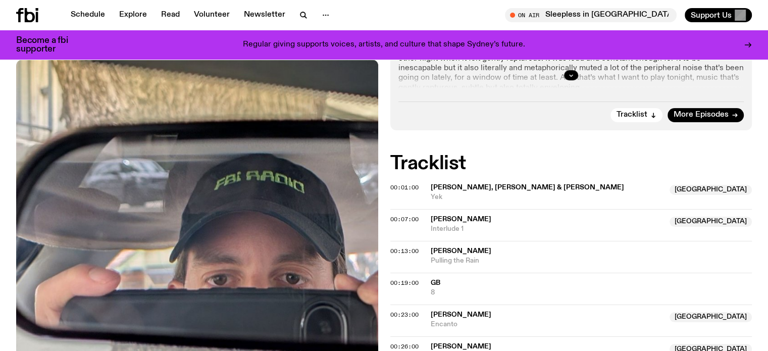
drag, startPoint x: 0, startPoint y: 130, endPoint x: 76, endPoint y: 154, distance: 79.5
click at [0, 130] on div "Aired on 12.08.25 , 6:30pm Specialist Experimental Neoclassical Folk IG: @lukem…" at bounding box center [384, 328] width 768 height 861
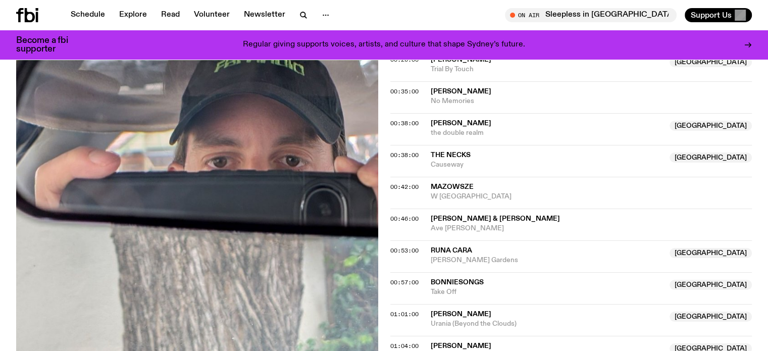
scroll to position [600, 0]
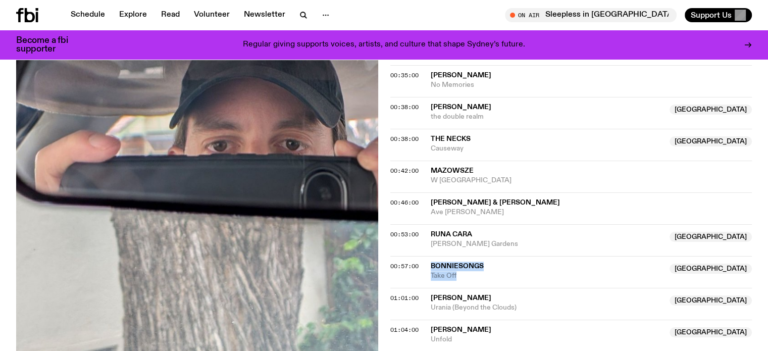
drag, startPoint x: 429, startPoint y: 260, endPoint x: 470, endPoint y: 272, distance: 42.9
click at [470, 288] on div "00:57:00 Bonniesongs NSW Take Off NSW" at bounding box center [571, 304] width 362 height 32
copy div "Bonniesongs NSW Take Off"
